Goal: Task Accomplishment & Management: Manage account settings

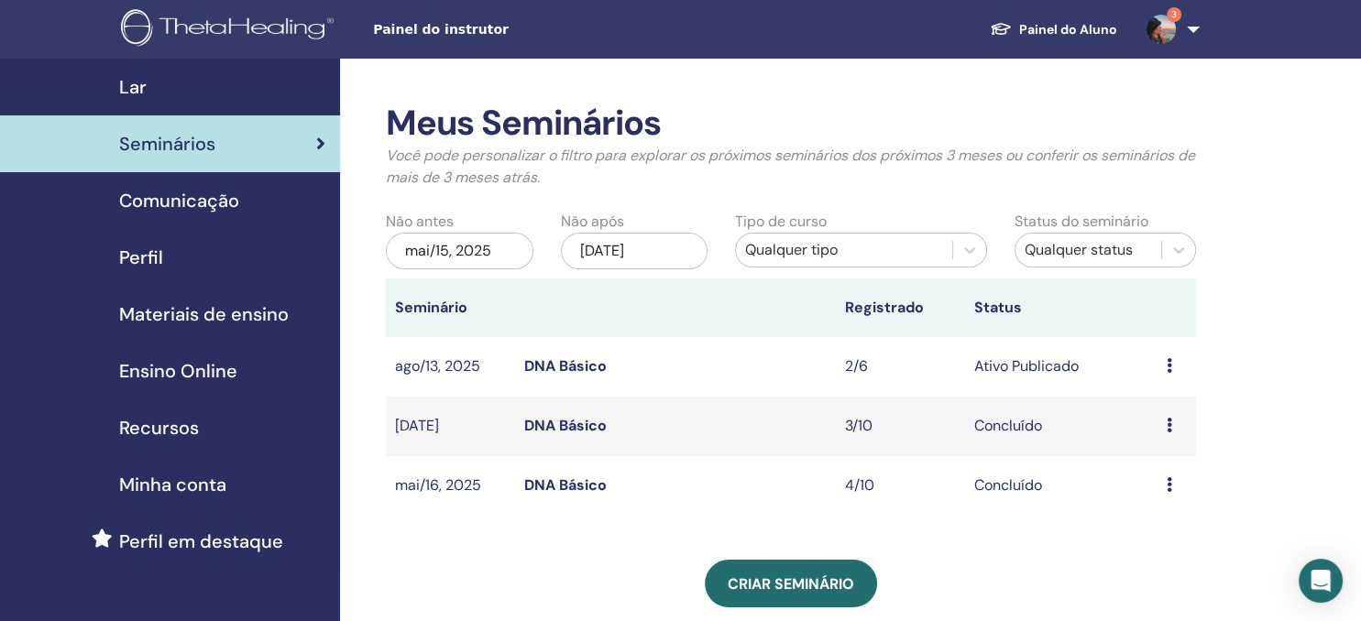
click at [604, 367] on link "DNA Básico" at bounding box center [565, 365] width 82 height 19
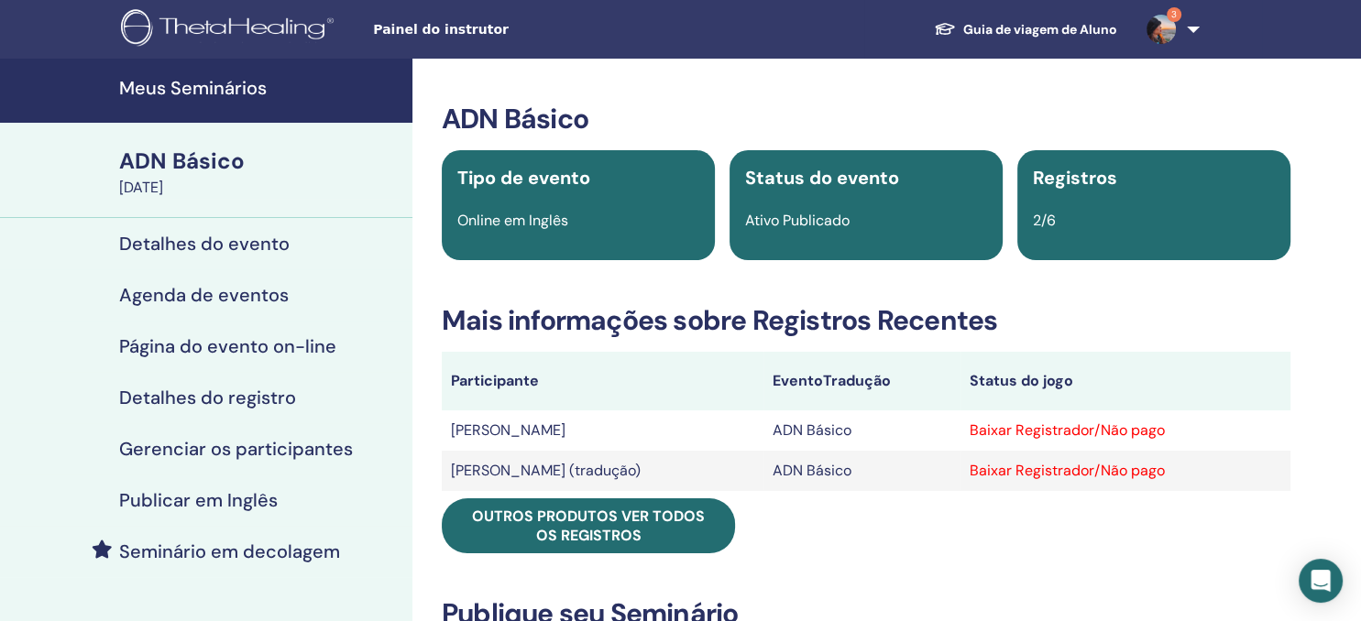
click at [1101, 432] on div "Baixar Registrador/Não pago" at bounding box center [1125, 431] width 312 height 22
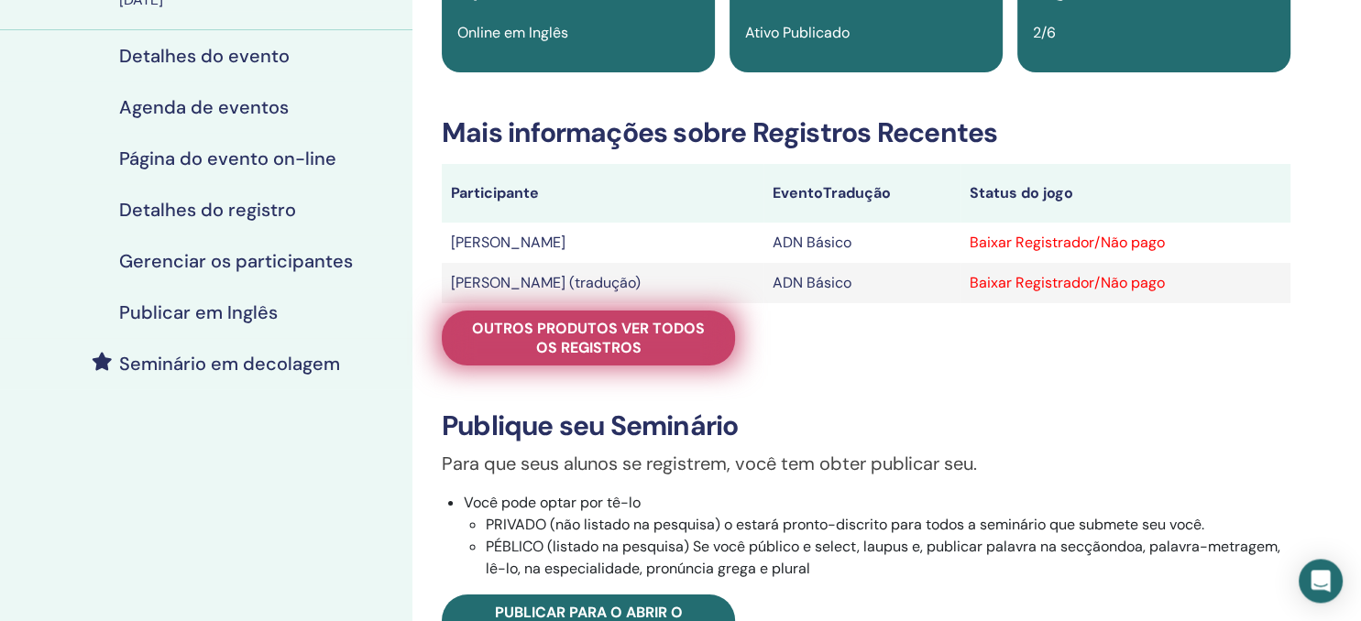
scroll to position [193, 0]
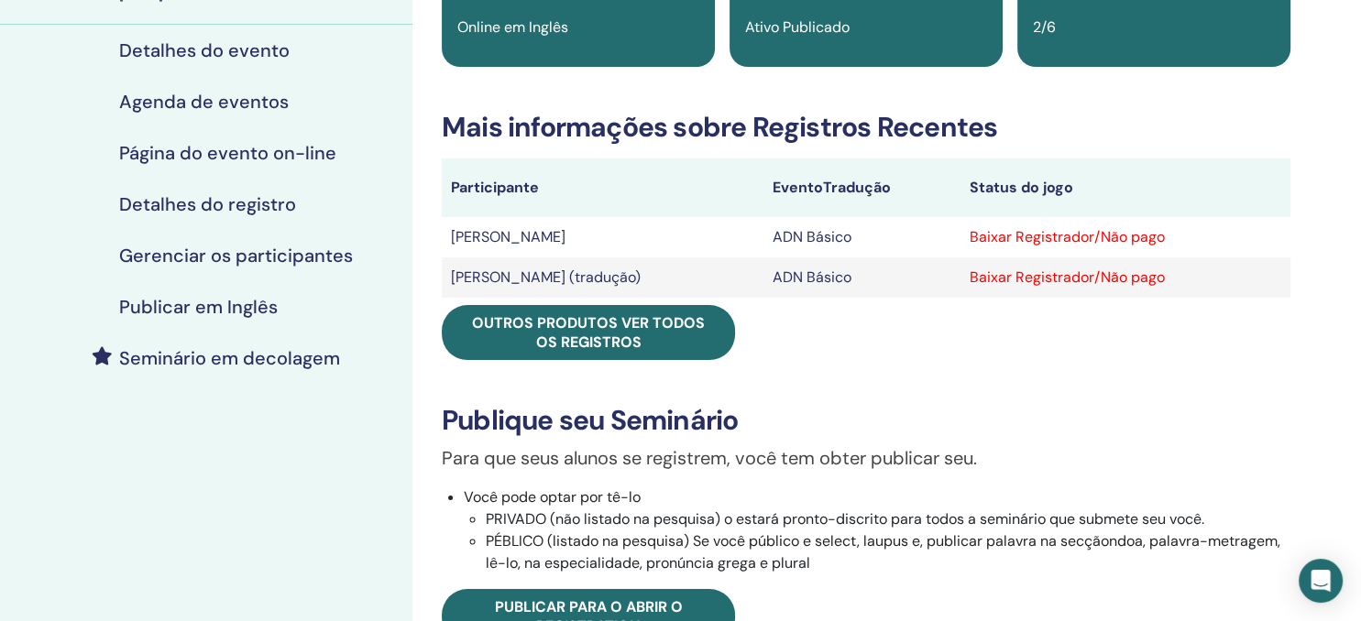
drag, startPoint x: 793, startPoint y: 237, endPoint x: 583, endPoint y: 237, distance: 210.7
click at [782, 237] on td "ADN Básico" at bounding box center [861, 237] width 197 height 40
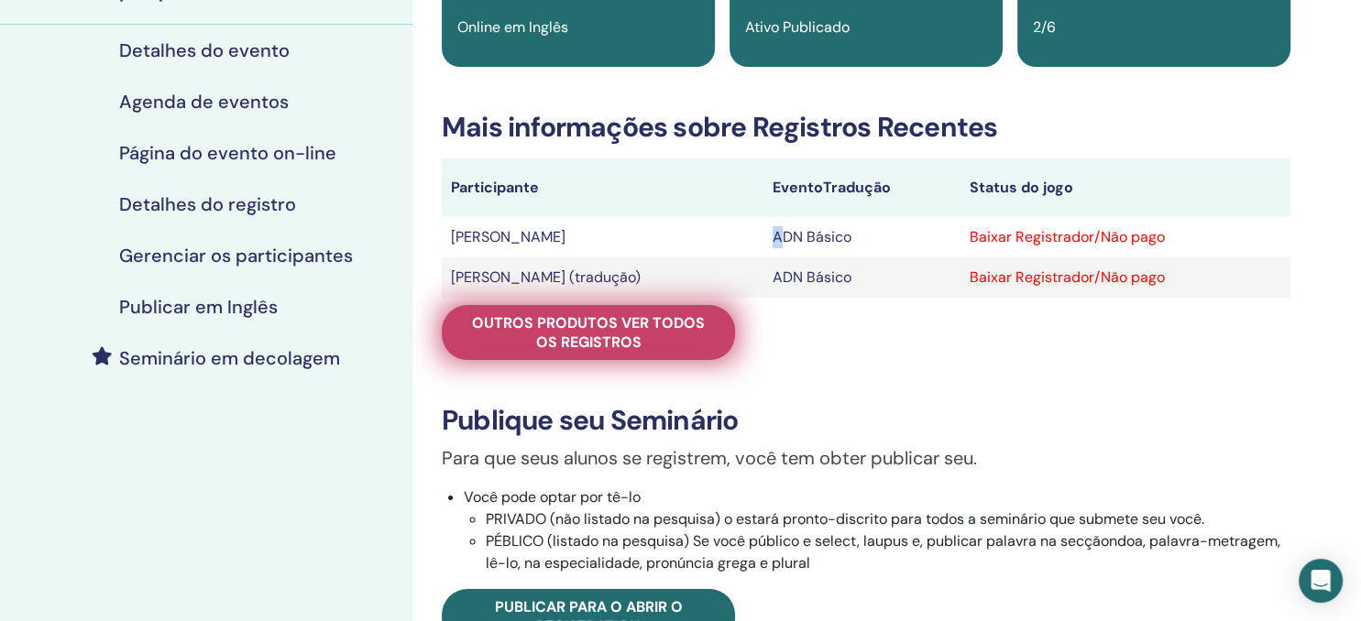
click at [602, 338] on span "Outros produtos Ver todos os registros" at bounding box center [588, 332] width 247 height 38
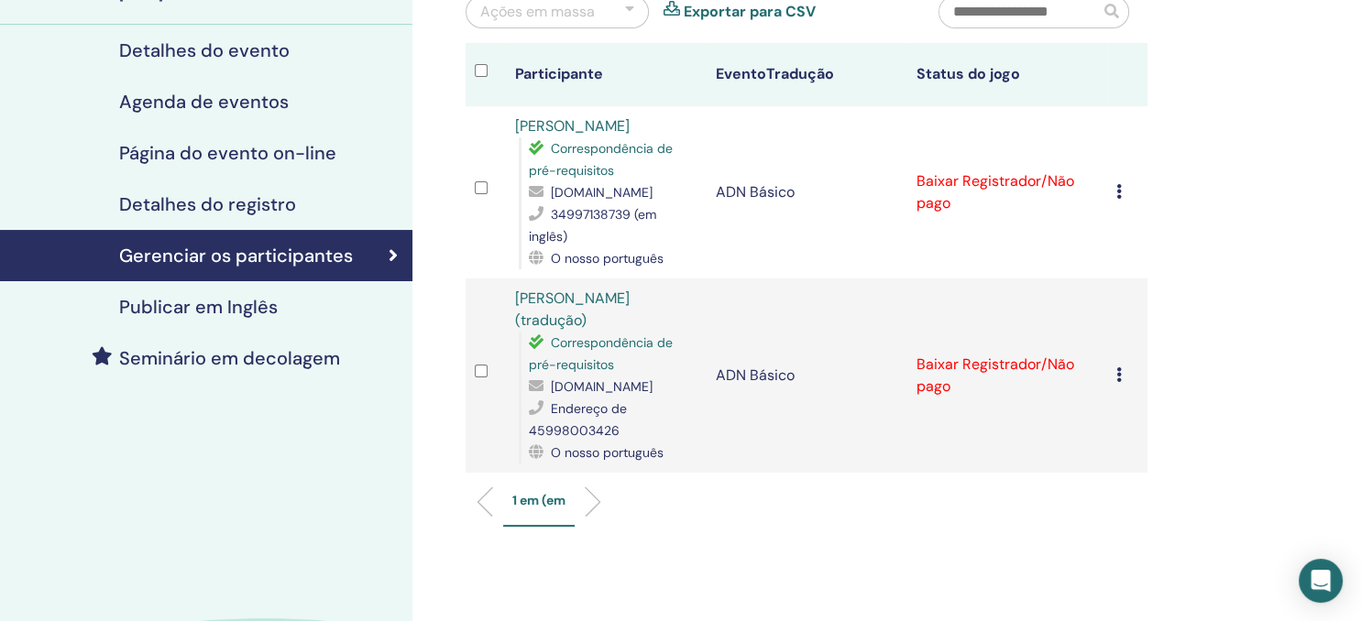
click at [1127, 181] on div "Cancelar registro Não certifique-se automaticamente Marcar como pago Marcar com…" at bounding box center [1127, 192] width 22 height 22
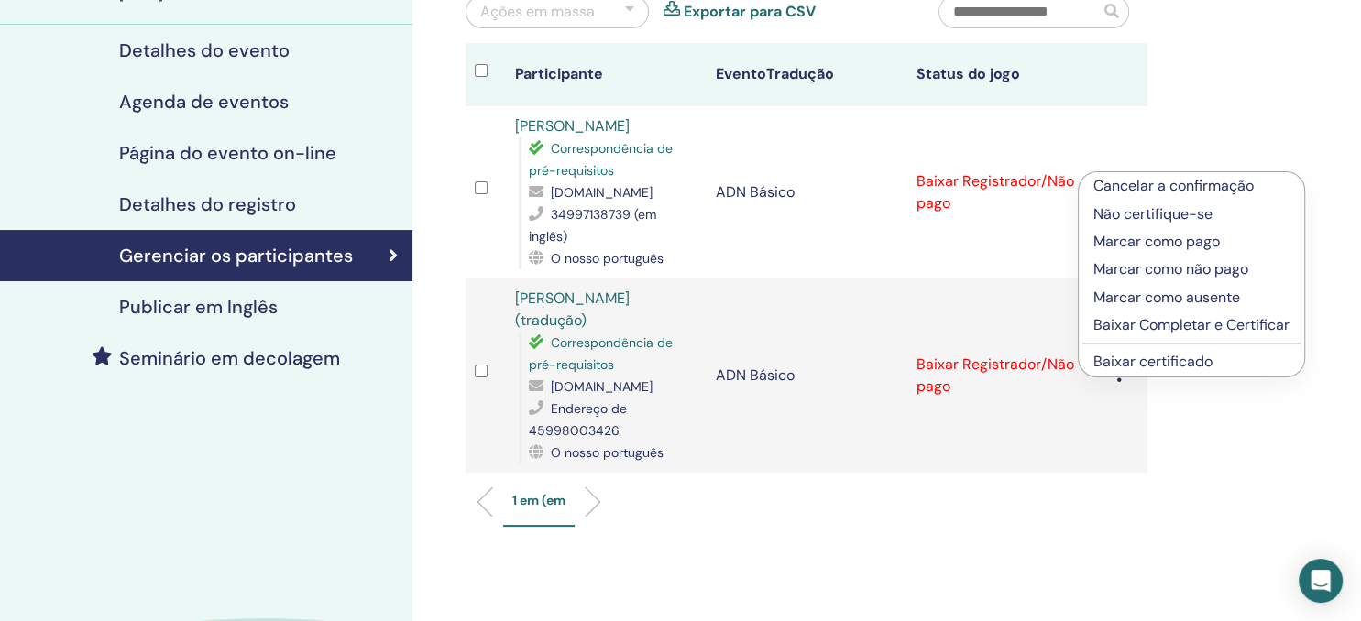
click at [1154, 323] on p "Baixar Completar e Certificar" at bounding box center [1191, 325] width 196 height 22
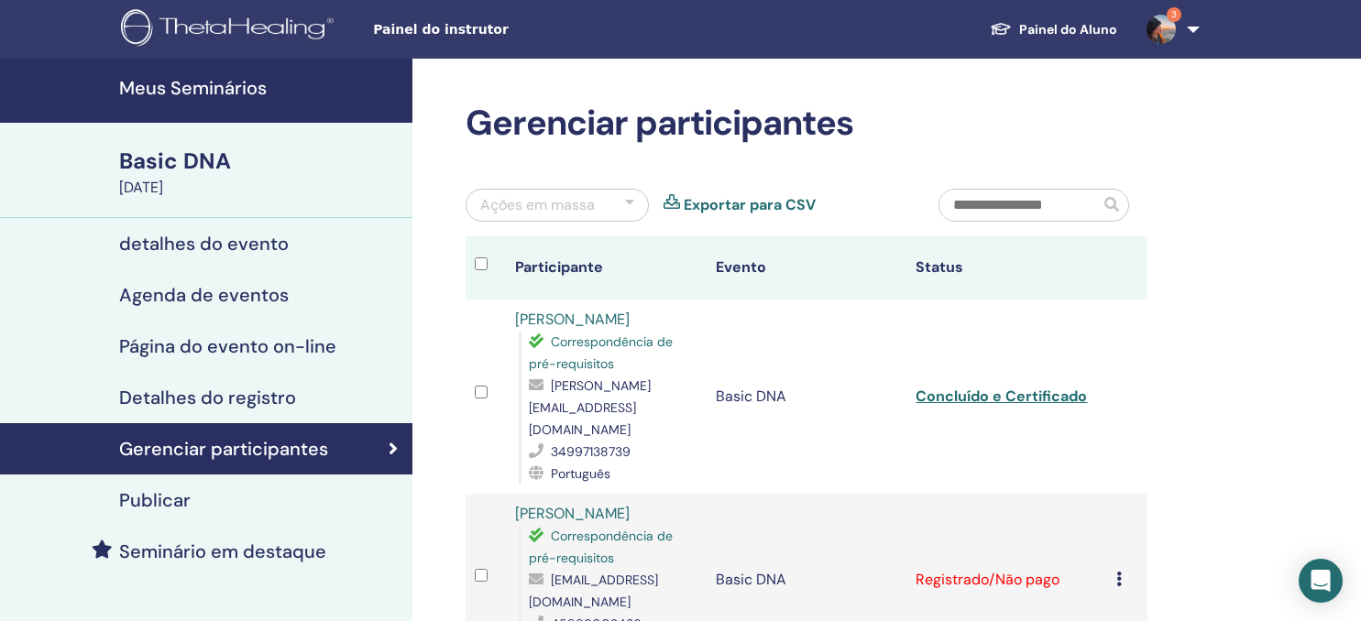
scroll to position [193, 0]
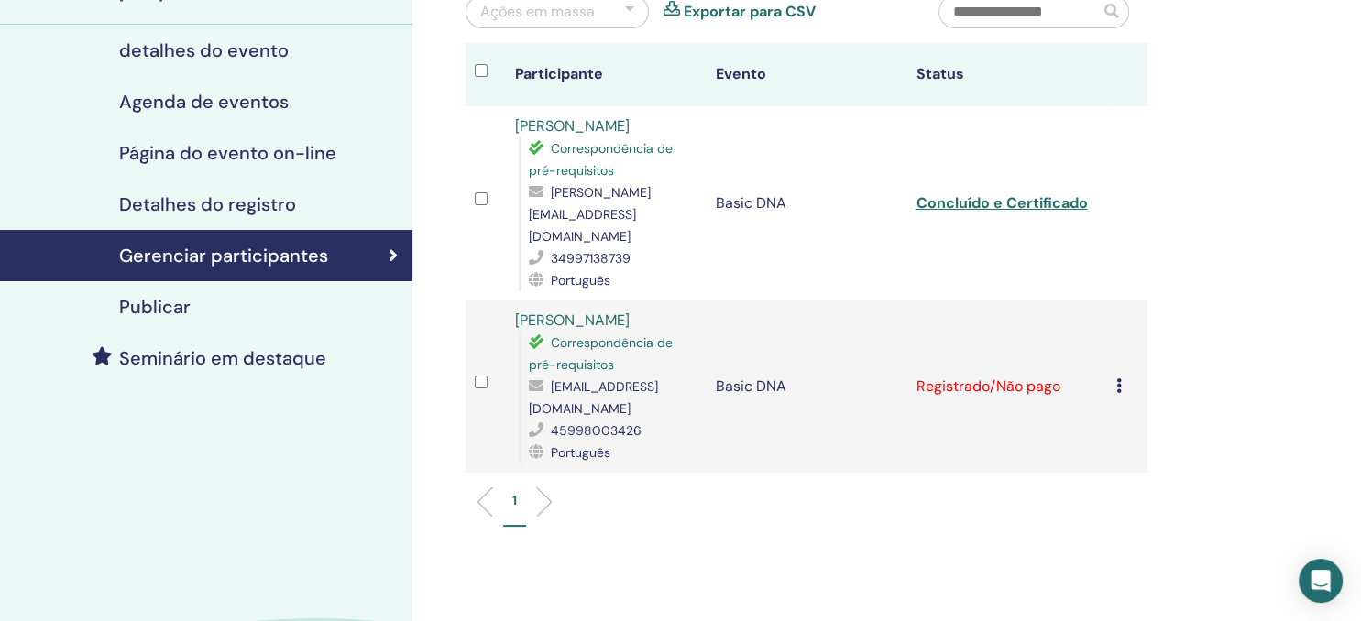
click at [1123, 301] on td "Cancelar registro Não certifique-se automaticamente Marcar como pago Marcar com…" at bounding box center [1127, 387] width 40 height 172
click at [1121, 378] on icon at bounding box center [1118, 385] width 5 height 15
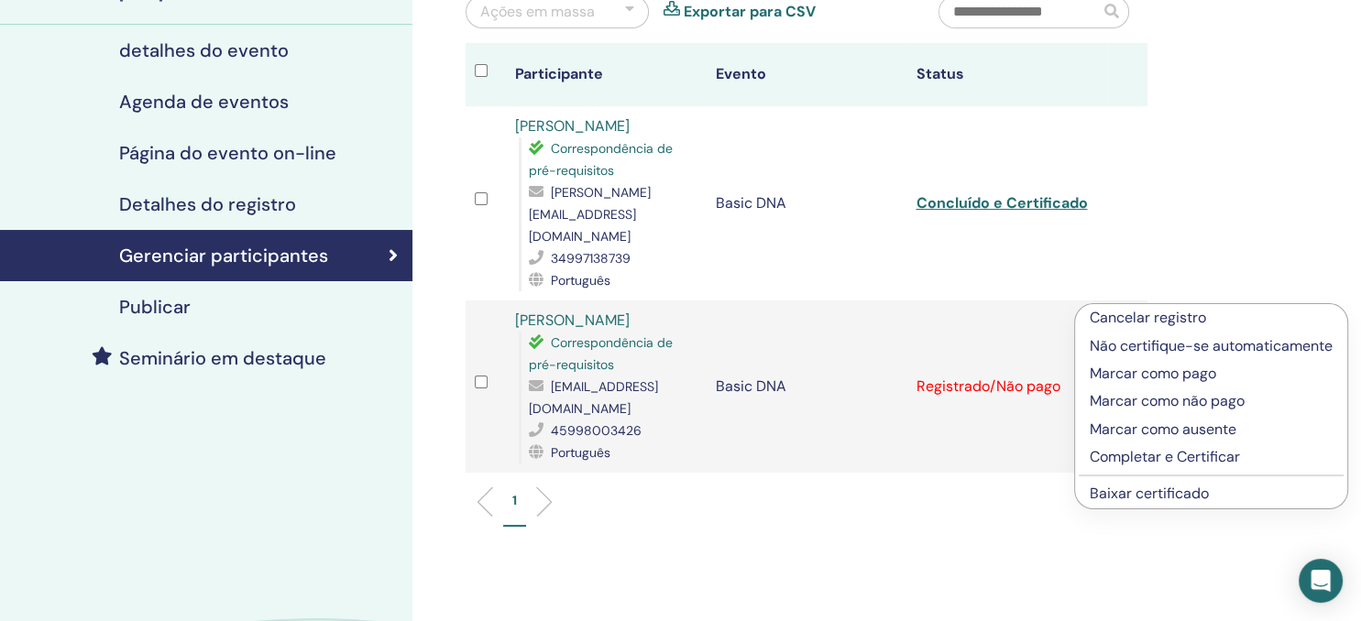
click at [1147, 458] on p "Completar e Certificar" at bounding box center [1210, 457] width 243 height 22
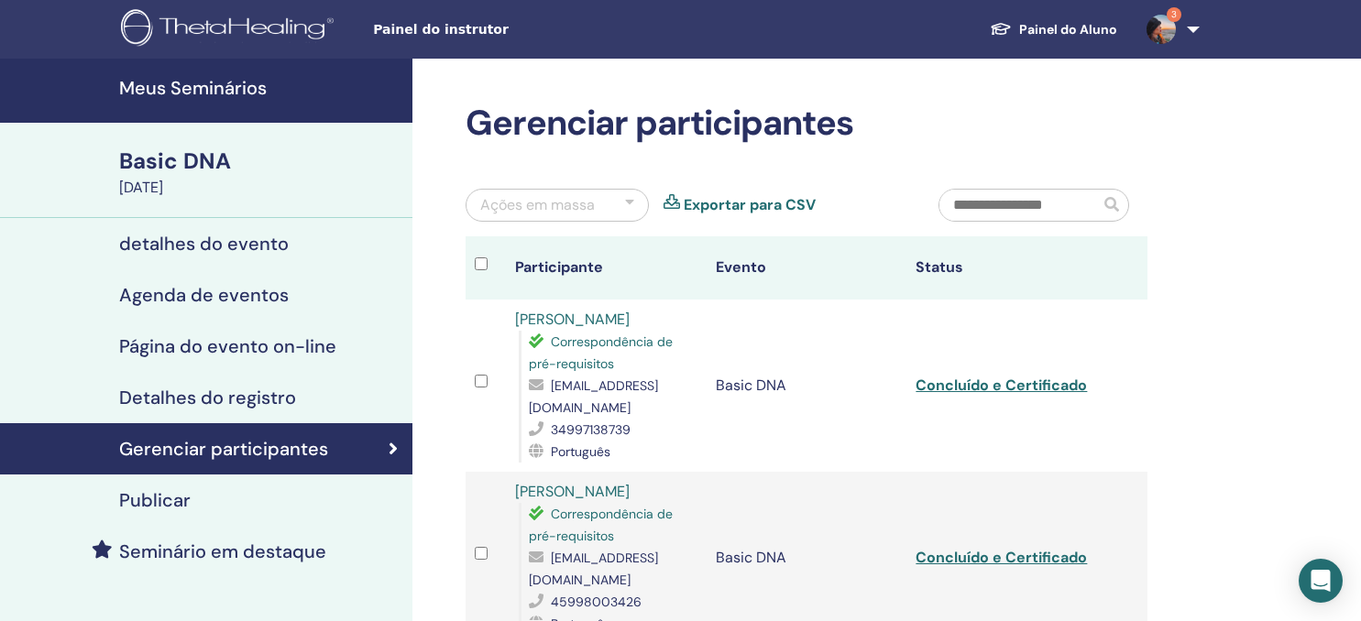
scroll to position [193, 0]
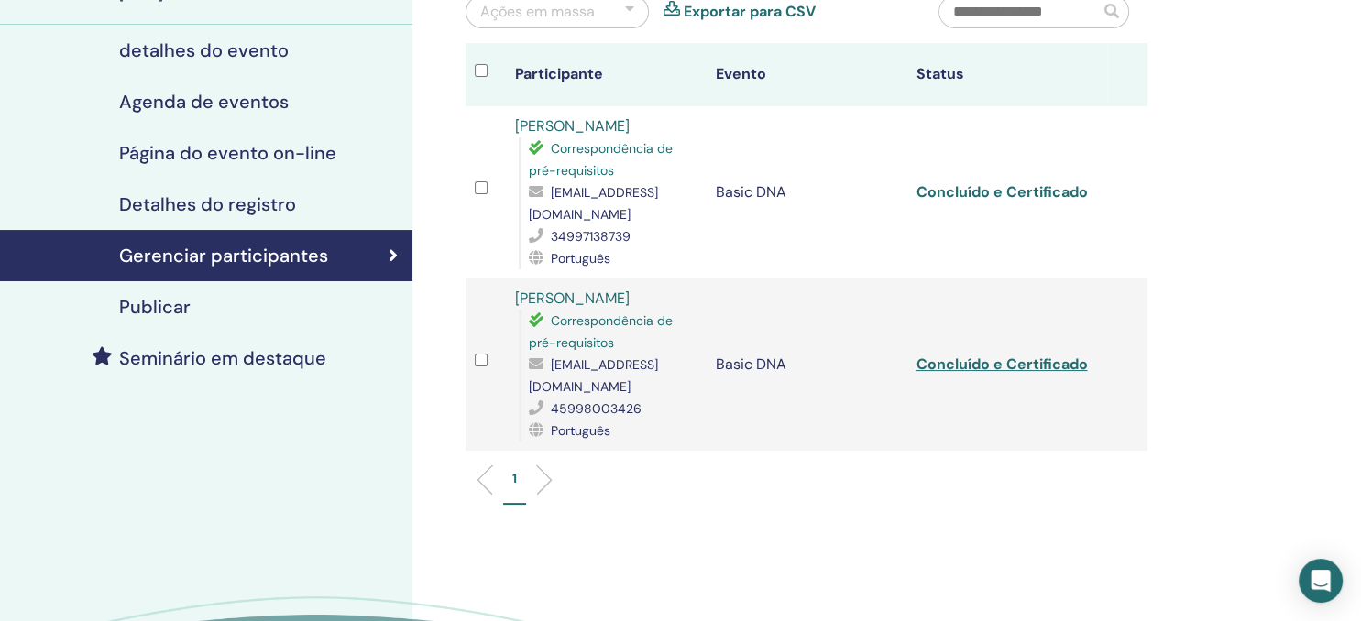
click at [1022, 182] on link "Concluído e Certificado" at bounding box center [1000, 191] width 171 height 19
click at [1006, 355] on link "Concluído e Certificado" at bounding box center [1000, 364] width 171 height 19
